Goal: Check status

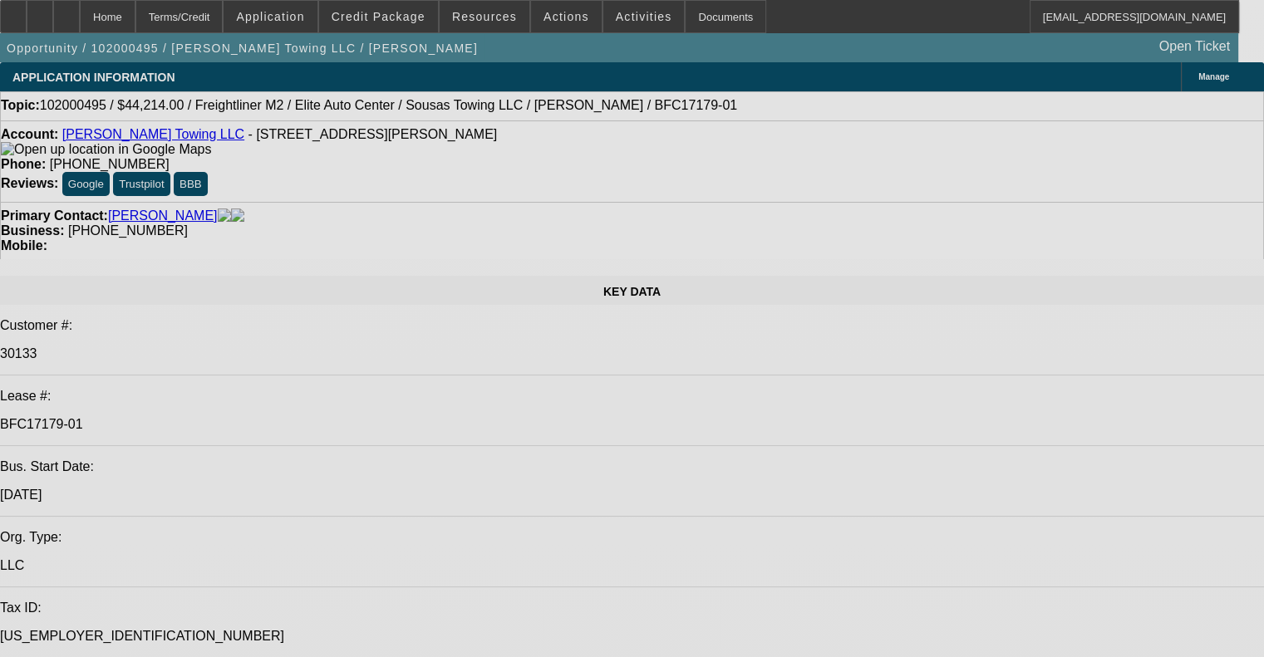
select select "0"
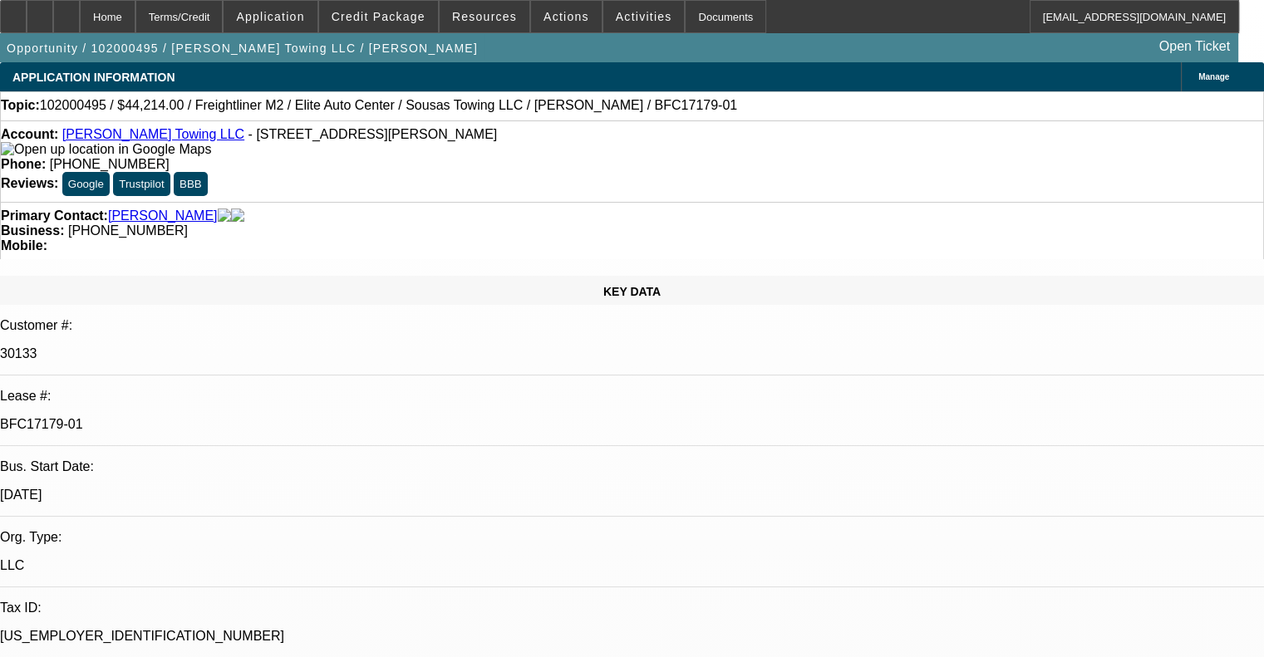
select select "0"
select select "0.1"
select select "4"
select select "0"
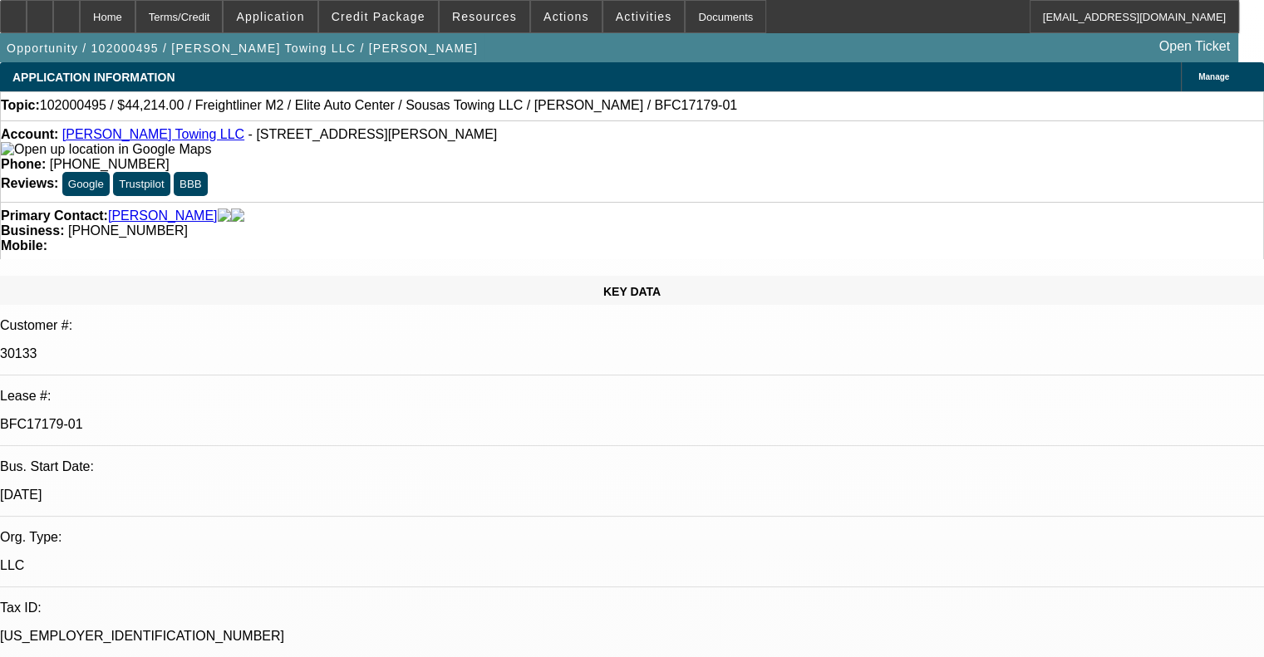
select select "0.1"
select select "4"
select select "0"
select select "0.1"
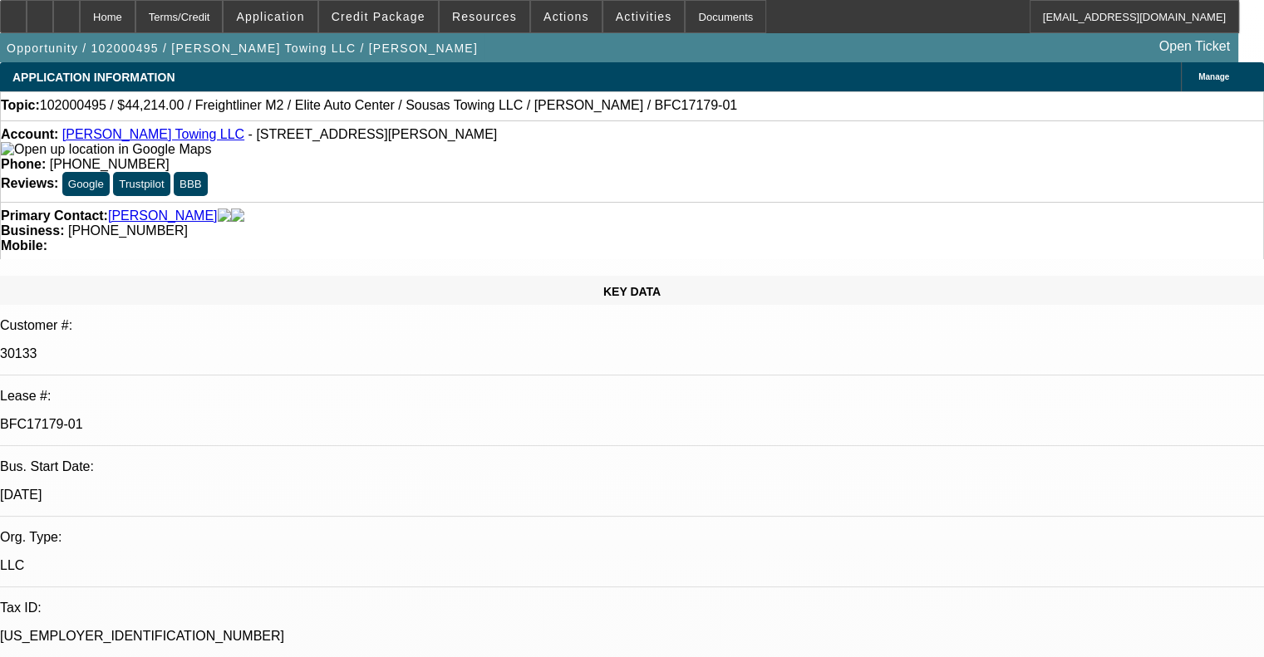
select select "4"
select select "0"
select select "0.1"
select select "4"
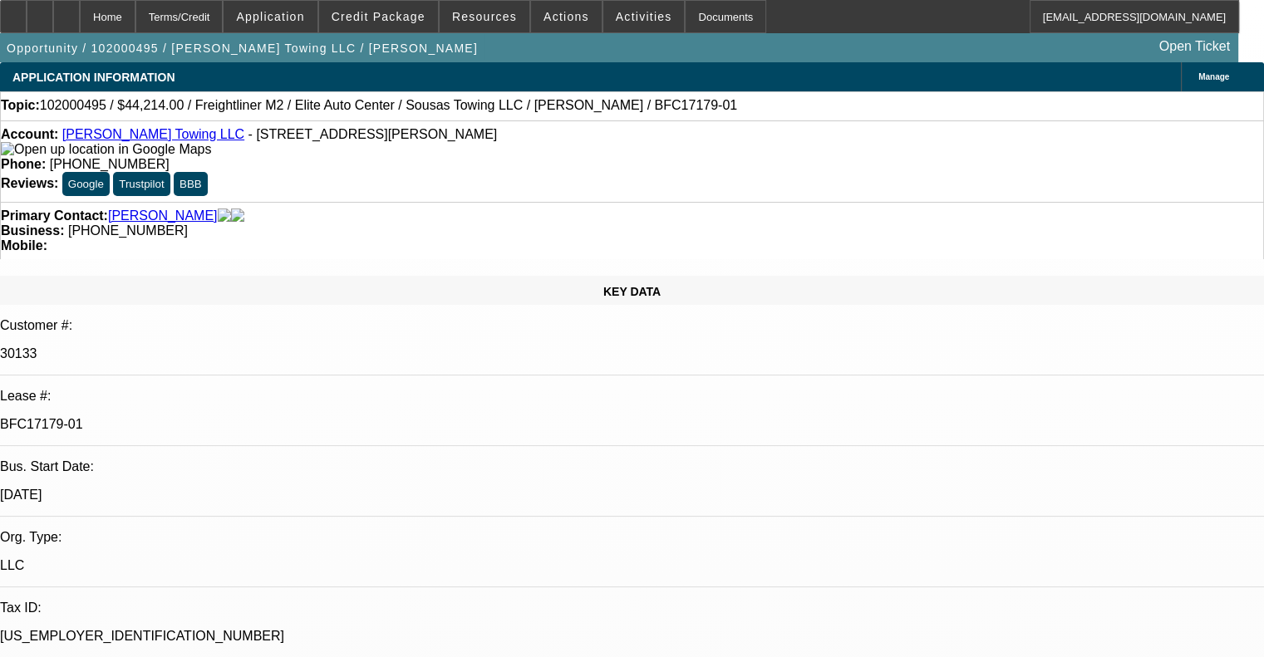
click at [140, 138] on link "[PERSON_NAME] Towing LLC" at bounding box center [153, 134] width 182 height 14
click at [470, 154] on div "Account: [PERSON_NAME] Towing LLC - [STREET_ADDRESS] Phone: [PHONE_NUMBER] Revi…" at bounding box center [632, 160] width 1264 height 81
drag, startPoint x: 529, startPoint y: 179, endPoint x: 519, endPoint y: 190, distance: 14.7
click at [528, 179] on div "Account: [PERSON_NAME] Towing LLC - [STREET_ADDRESS] Phone: [PHONE_NUMBER] Revi…" at bounding box center [632, 160] width 1264 height 81
